Goal: Download file/media

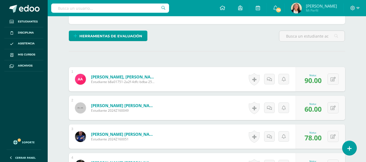
scroll to position [89, 0]
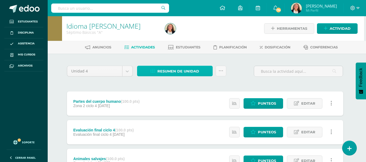
click at [174, 70] on span "Resumen de unidad" at bounding box center [179, 71] width 42 height 10
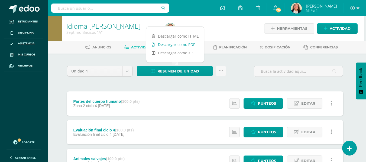
click at [172, 45] on link "Descargar como PDF" at bounding box center [175, 44] width 58 height 8
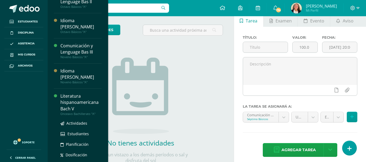
scroll to position [63, 0]
click at [78, 93] on div "Literatura hispanoamericana Bach V" at bounding box center [80, 102] width 41 height 19
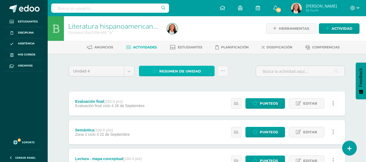
click at [178, 72] on span "Resumen de unidad" at bounding box center [180, 71] width 42 height 10
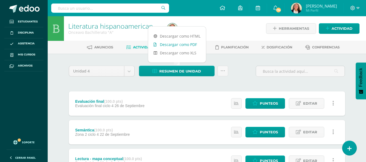
click at [175, 43] on link "Descargar como PDF" at bounding box center [177, 44] width 58 height 8
